Goal: Task Accomplishment & Management: Manage account settings

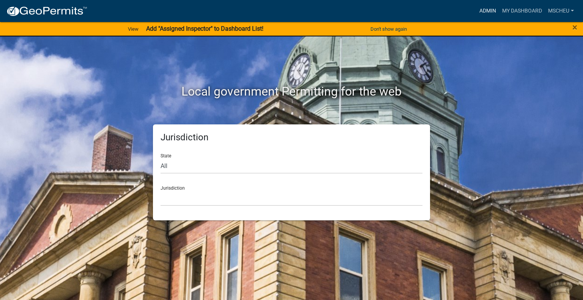
click at [484, 12] on link "Admin" at bounding box center [487, 11] width 23 height 14
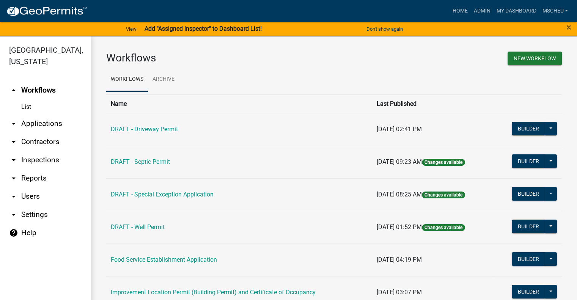
click at [46, 125] on link "arrow_drop_down Applications" at bounding box center [45, 124] width 91 height 18
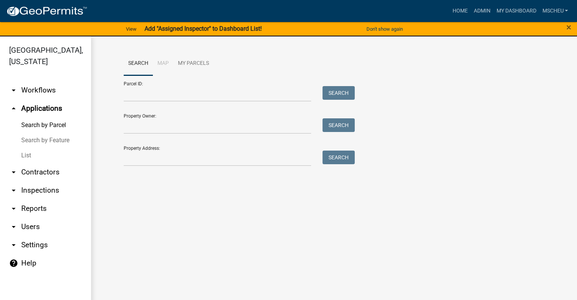
click at [36, 159] on link "List" at bounding box center [45, 155] width 91 height 15
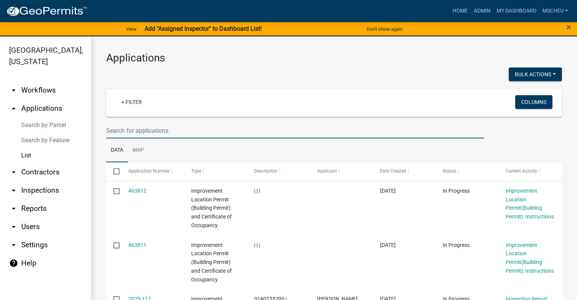
click at [122, 133] on input "text" at bounding box center [295, 131] width 378 height 16
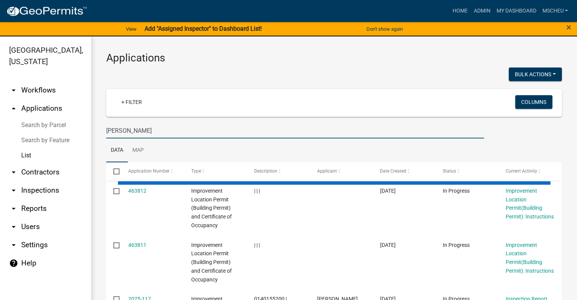
type input "[PERSON_NAME]"
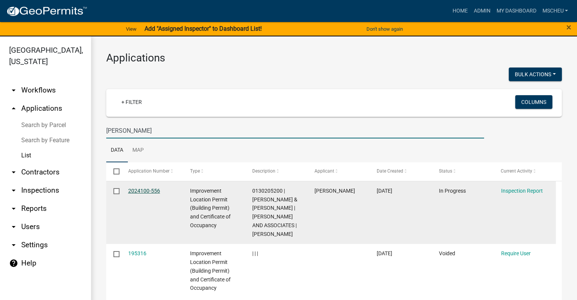
click at [143, 189] on link "2024100-556" at bounding box center [144, 191] width 32 height 6
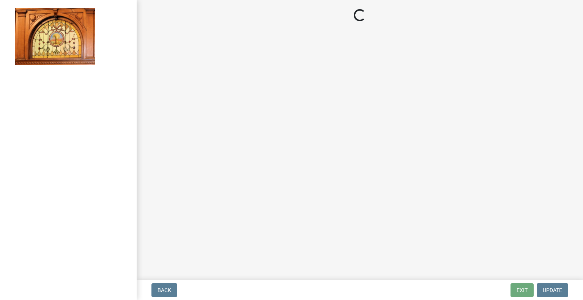
select select "62bb873c-c571-4454-ac8a-8c216551e2a3"
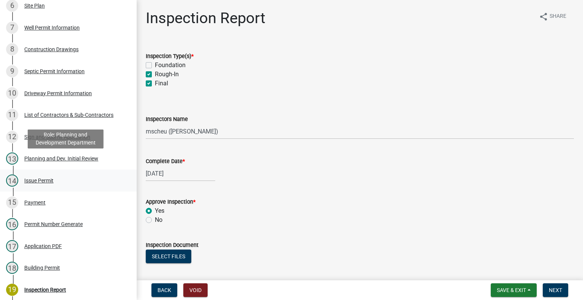
scroll to position [303, 0]
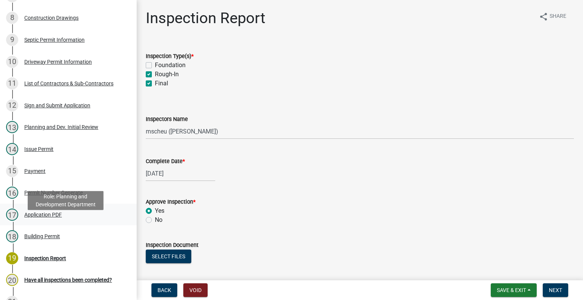
click at [65, 221] on div "17 Application PDF" at bounding box center [65, 215] width 118 height 12
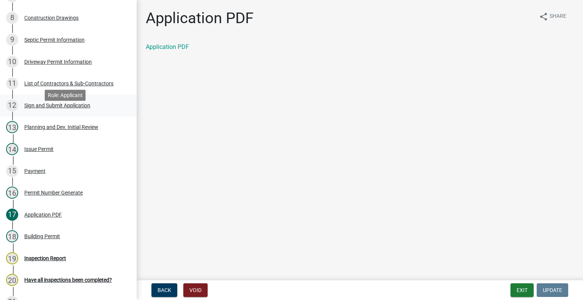
click at [77, 108] on div "Sign and Submit Application" at bounding box center [57, 105] width 66 height 5
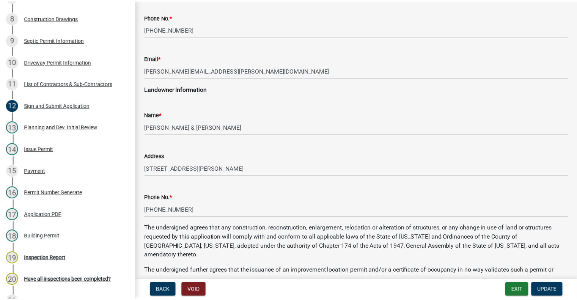
scroll to position [152, 0]
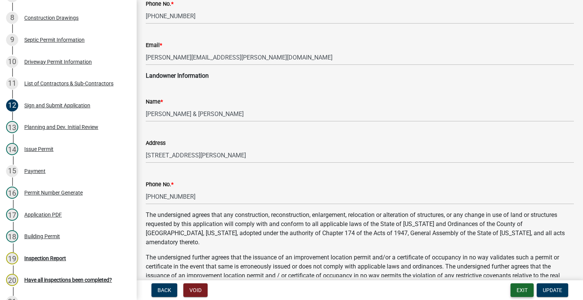
click at [525, 289] on button "Exit" at bounding box center [521, 290] width 23 height 14
